Goal: Use online tool/utility: Utilize a website feature to perform a specific function

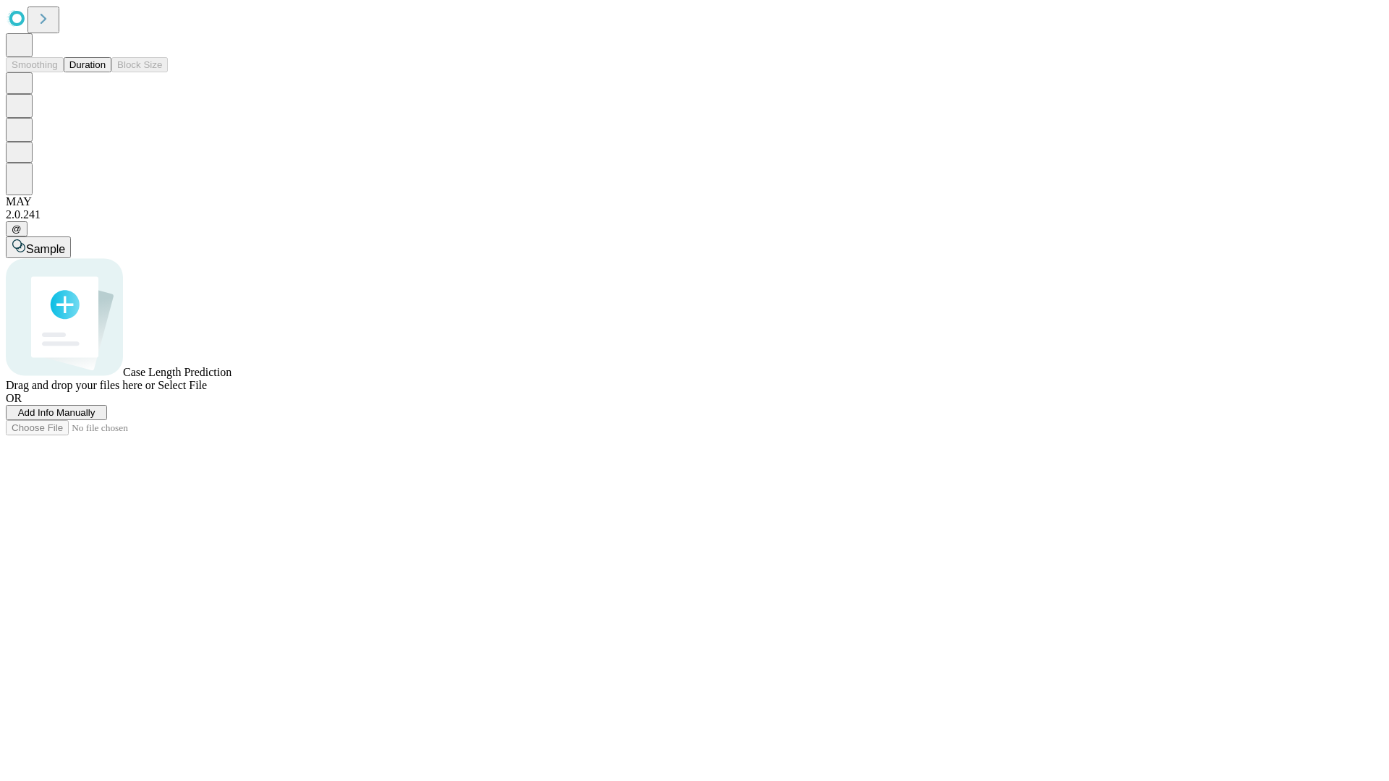
click at [106, 72] on button "Duration" at bounding box center [88, 64] width 48 height 15
click at [65, 243] on span "Sample" at bounding box center [45, 249] width 39 height 12
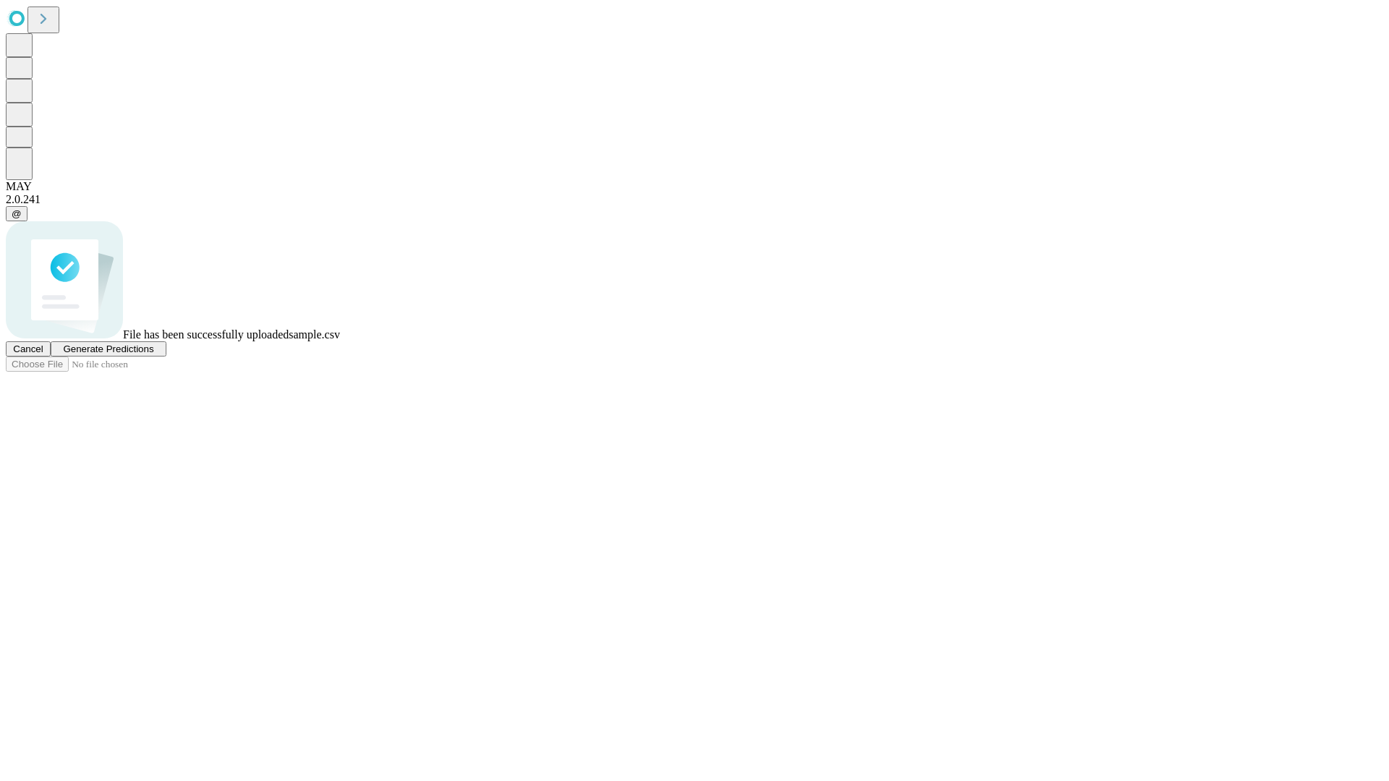
click at [153, 354] on span "Generate Predictions" at bounding box center [108, 349] width 90 height 11
